Goal: Answer question/provide support: Share knowledge or assist other users

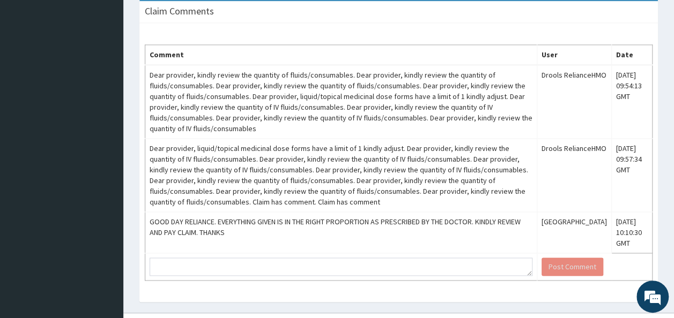
scroll to position [726, 0]
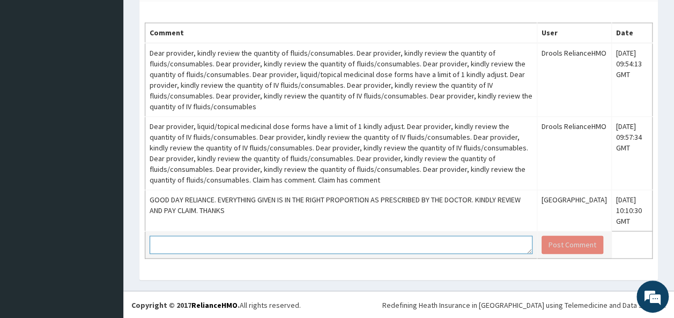
click at [189, 243] on textarea at bounding box center [341, 245] width 383 height 18
type textarea "HELLO GOODMORNING, PLEASE REVIEW AND PAY CLAIMS"
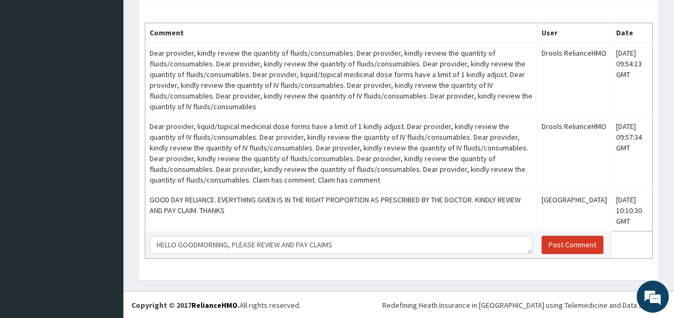
click at [569, 248] on button "Post Comment" at bounding box center [572, 245] width 62 height 18
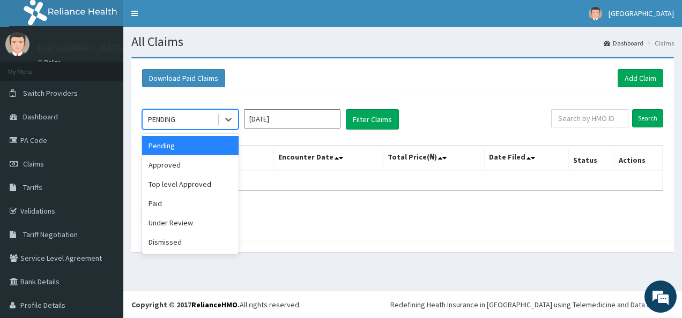
click at [182, 117] on div "PENDING" at bounding box center [180, 119] width 74 height 17
click at [178, 229] on div "Under Review" at bounding box center [190, 222] width 96 height 19
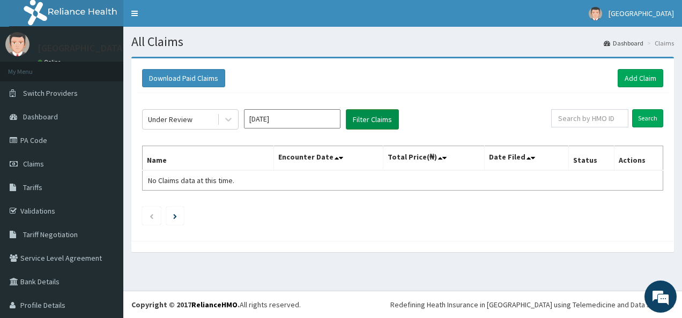
click at [372, 121] on button "Filter Claims" at bounding box center [372, 119] width 53 height 20
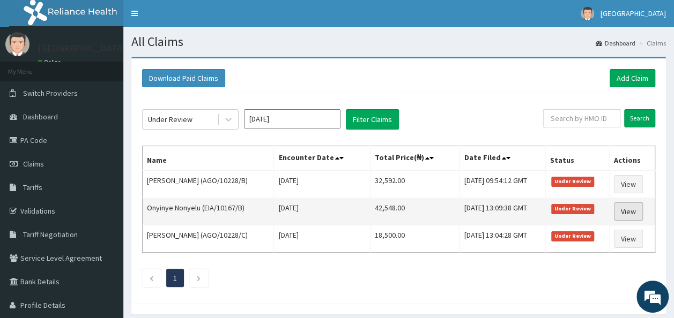
click at [633, 204] on link "View" at bounding box center [628, 212] width 29 height 18
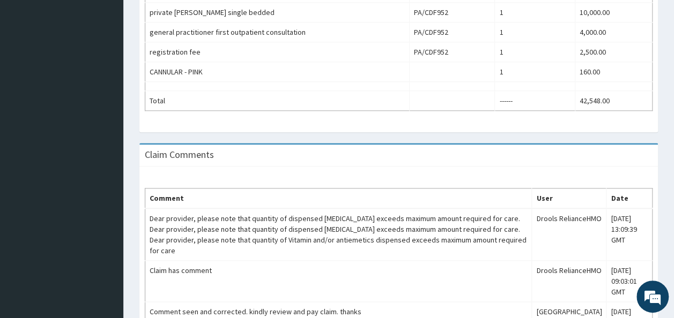
scroll to position [835, 0]
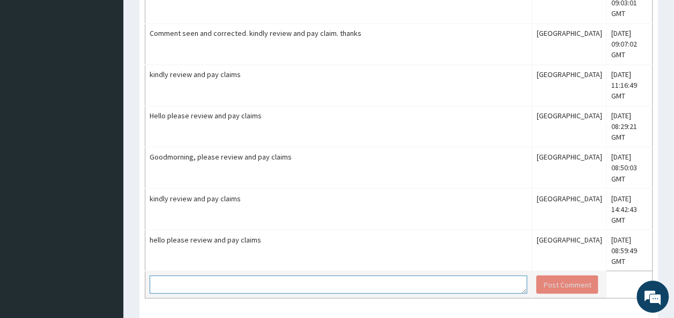
click at [183, 275] on textarea at bounding box center [338, 284] width 377 height 18
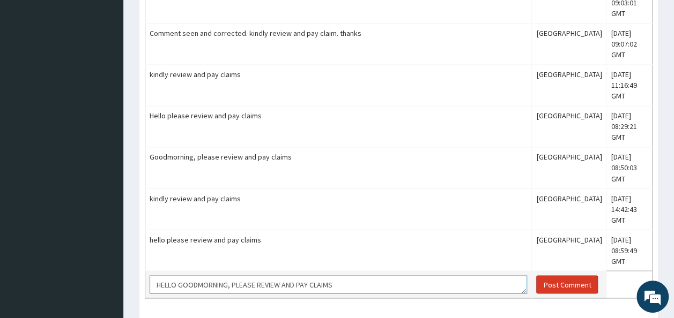
type textarea "HELLO GOODMORNING, PLEASE REVIEW AND PAY CLAIMS"
click at [553, 275] on button "Post Comment" at bounding box center [567, 284] width 62 height 18
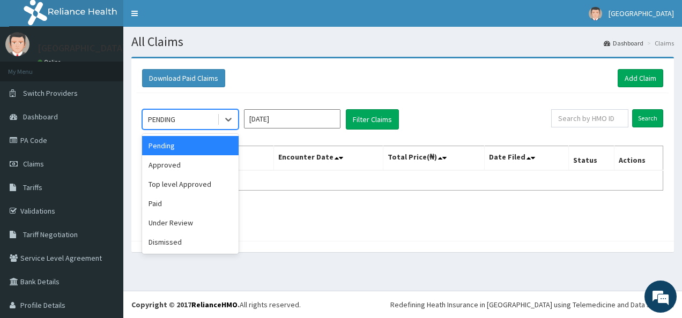
click at [171, 123] on div "PENDING" at bounding box center [161, 119] width 27 height 11
click at [180, 219] on div "Under Review" at bounding box center [190, 222] width 96 height 19
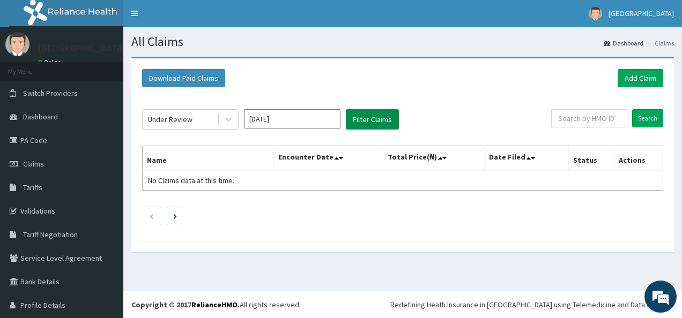
click at [374, 113] on button "Filter Claims" at bounding box center [372, 119] width 53 height 20
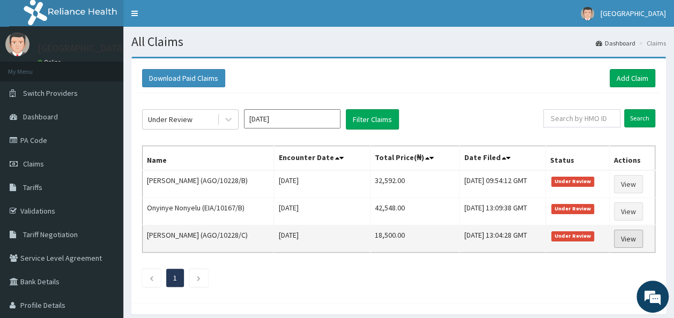
click at [631, 234] on link "View" at bounding box center [628, 239] width 29 height 18
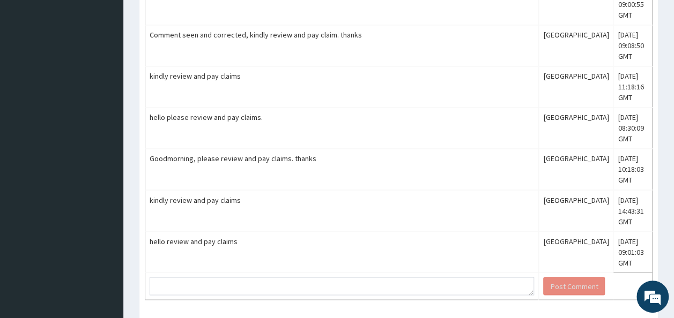
scroll to position [921, 0]
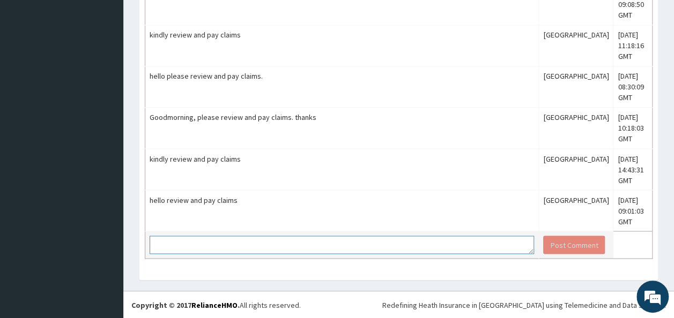
click at [254, 248] on textarea at bounding box center [342, 245] width 384 height 18
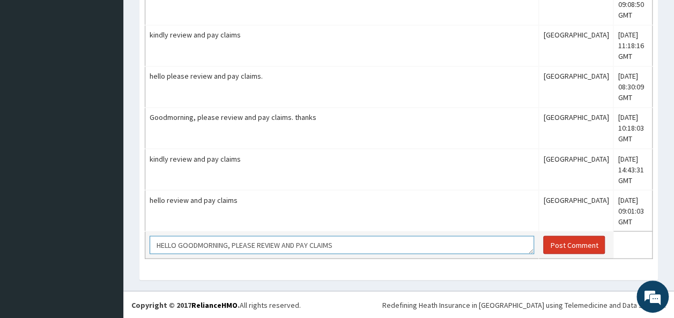
type textarea "HELLO GOODMORNING, PLEASE REVIEW AND PAY CLAIMS"
click at [564, 247] on button "Post Comment" at bounding box center [574, 245] width 62 height 18
